Goal: Find specific page/section: Find specific page/section

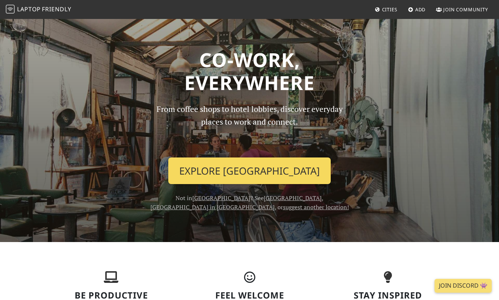
click at [244, 184] on link "Explore Vienna" at bounding box center [249, 170] width 162 height 27
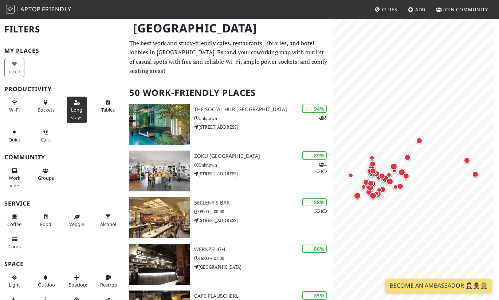
click at [76, 120] on span "Long stays" at bounding box center [76, 113] width 11 height 14
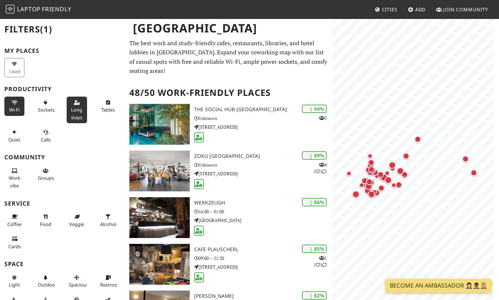
click at [17, 105] on icon at bounding box center [15, 102] width 6 height 5
click at [49, 116] on button "Sockets" at bounding box center [46, 105] width 20 height 19
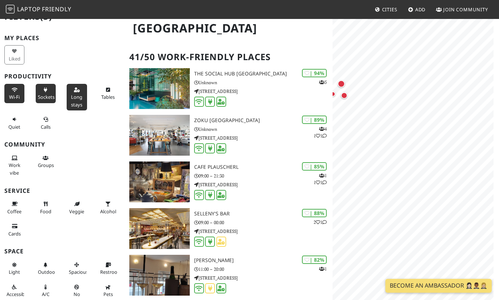
click at [17, 100] on span "Wi-Fi" at bounding box center [14, 97] width 11 height 7
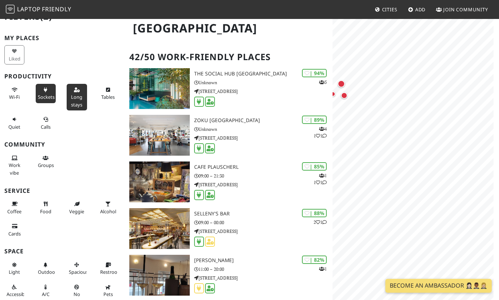
click at [49, 100] on span "Sockets" at bounding box center [46, 97] width 17 height 7
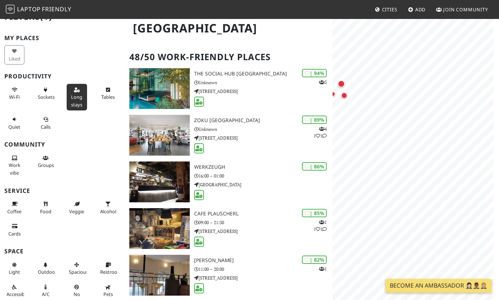
click at [74, 110] on button "Long stays" at bounding box center [77, 97] width 20 height 27
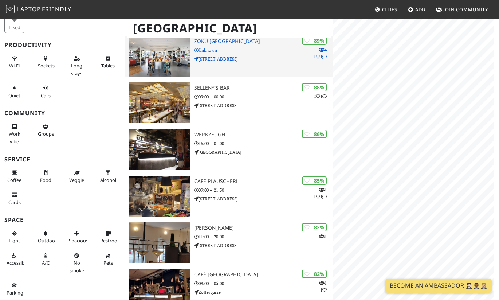
scroll to position [118, 0]
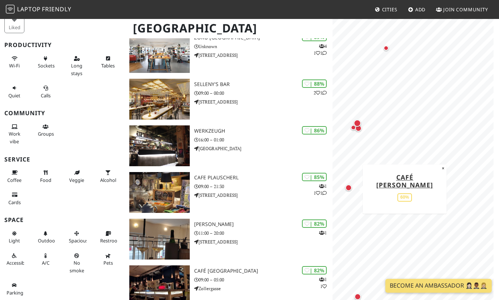
click at [350, 194] on div "Map marker" at bounding box center [349, 188] width 9 height 9
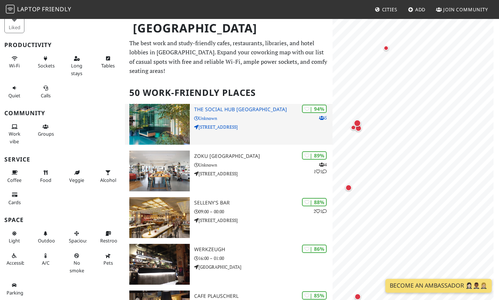
scroll to position [0, 0]
click at [282, 130] on p "Nordbahnstraße 47" at bounding box center [263, 126] width 139 height 7
click at [319, 120] on icon at bounding box center [321, 118] width 5 height 4
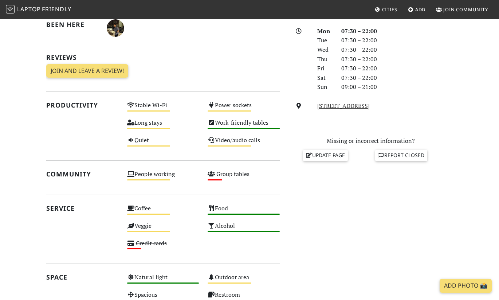
scroll to position [139, 0]
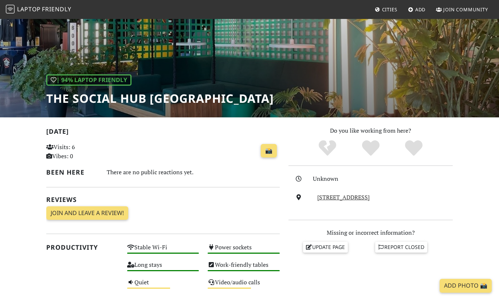
scroll to position [53, 0]
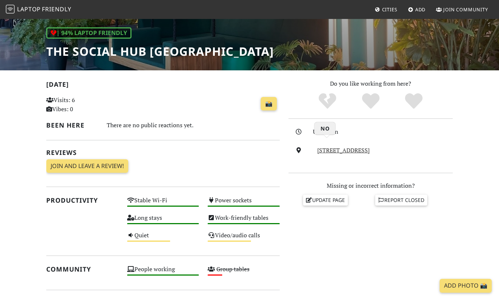
scroll to position [100, 0]
